Goal: Task Accomplishment & Management: Use online tool/utility

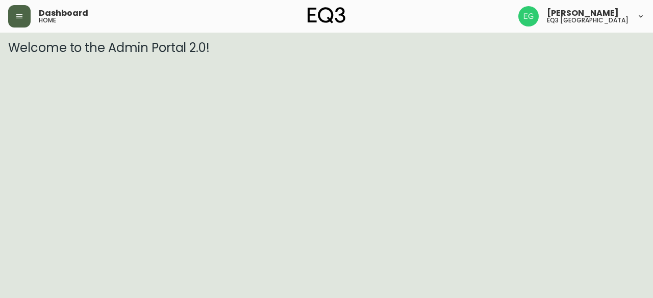
click at [16, 14] on icon "button" at bounding box center [19, 16] width 8 height 8
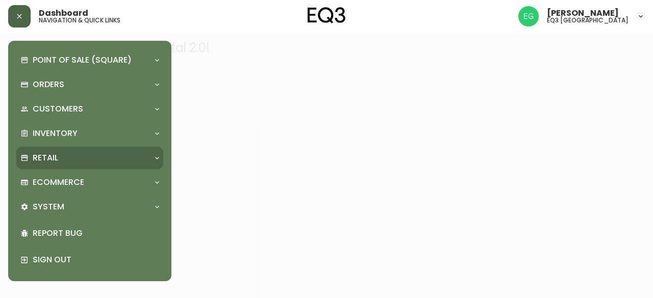
click at [36, 163] on p "Retail" at bounding box center [45, 157] width 25 height 11
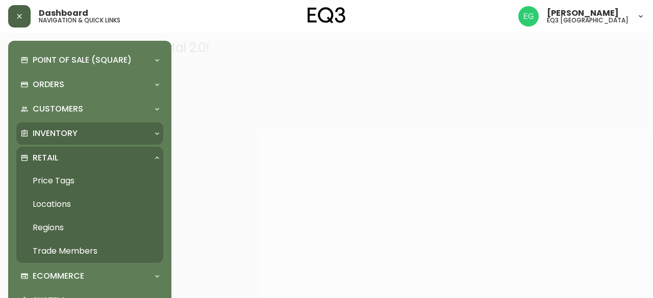
drag, startPoint x: 77, startPoint y: 132, endPoint x: 80, endPoint y: 137, distance: 5.5
click at [77, 131] on div "Inventory" at bounding box center [84, 133] width 128 height 11
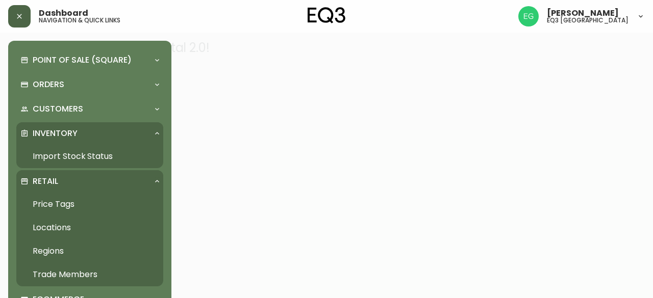
click at [85, 155] on link "Import Stock Status" at bounding box center [89, 156] width 147 height 23
